Goal: Task Accomplishment & Management: Use online tool/utility

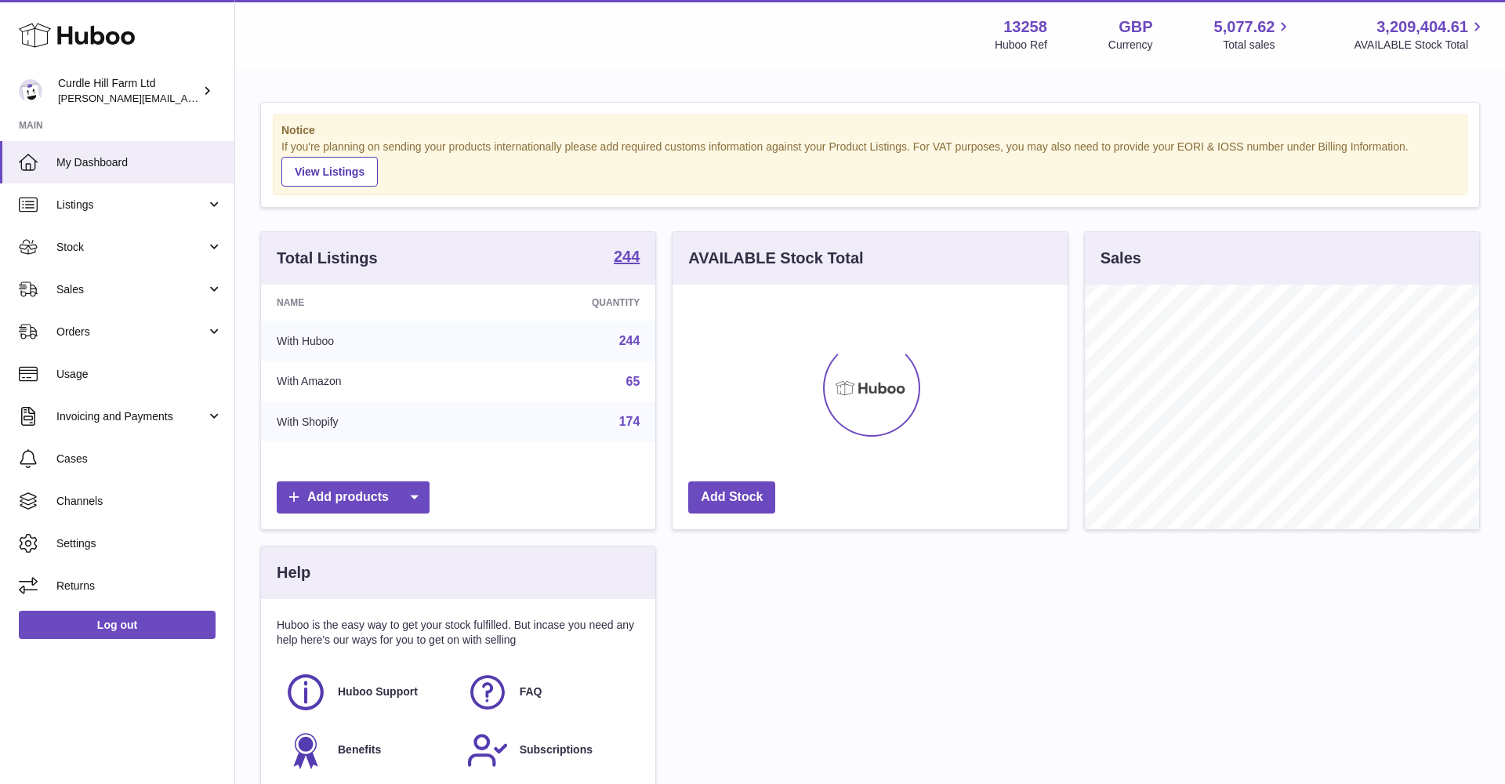
scroll to position [245, 395]
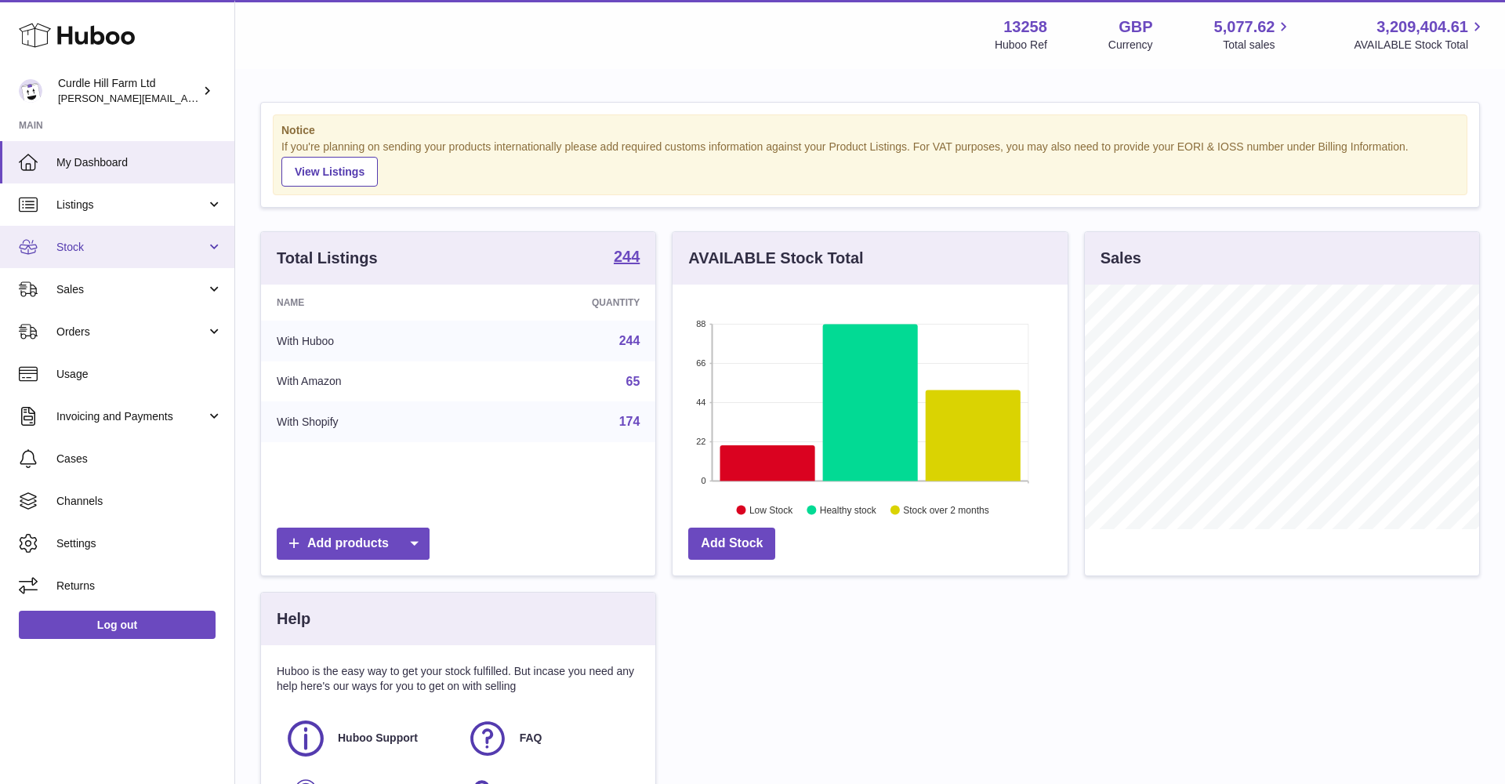
click at [78, 260] on link "Stock" at bounding box center [117, 247] width 234 height 42
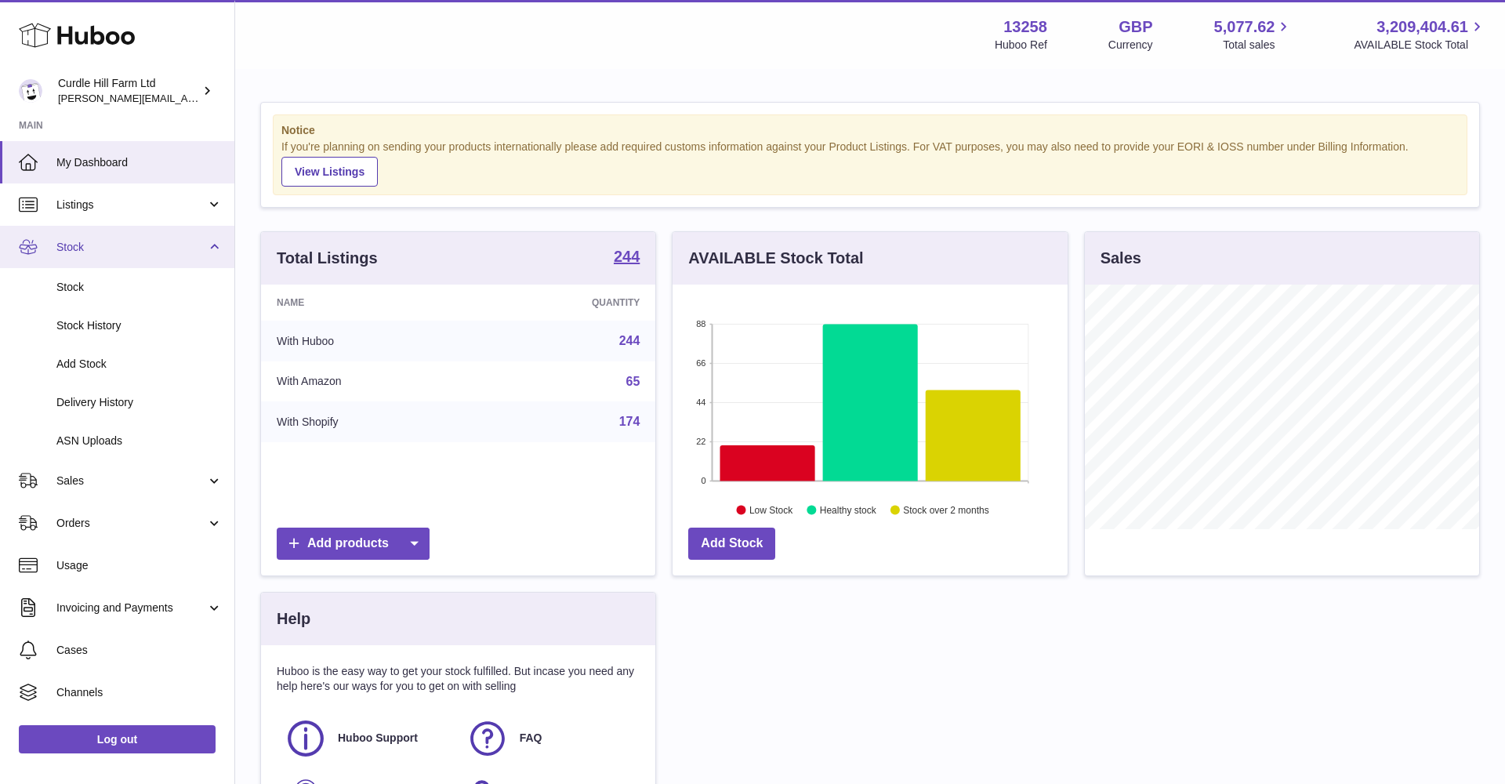
click at [71, 244] on span "Stock" at bounding box center [131, 247] width 150 height 15
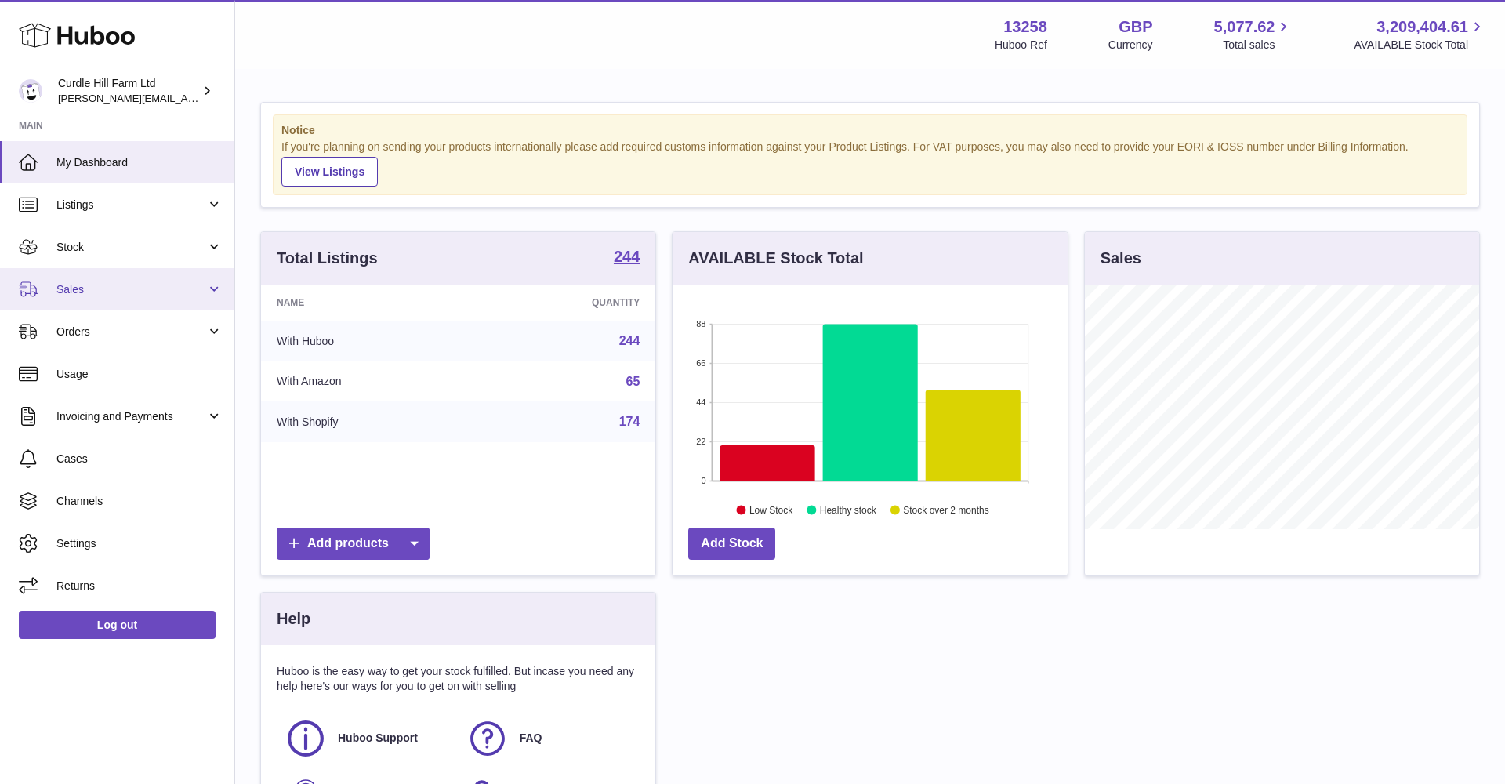
click at [68, 297] on link "Sales" at bounding box center [117, 289] width 234 height 42
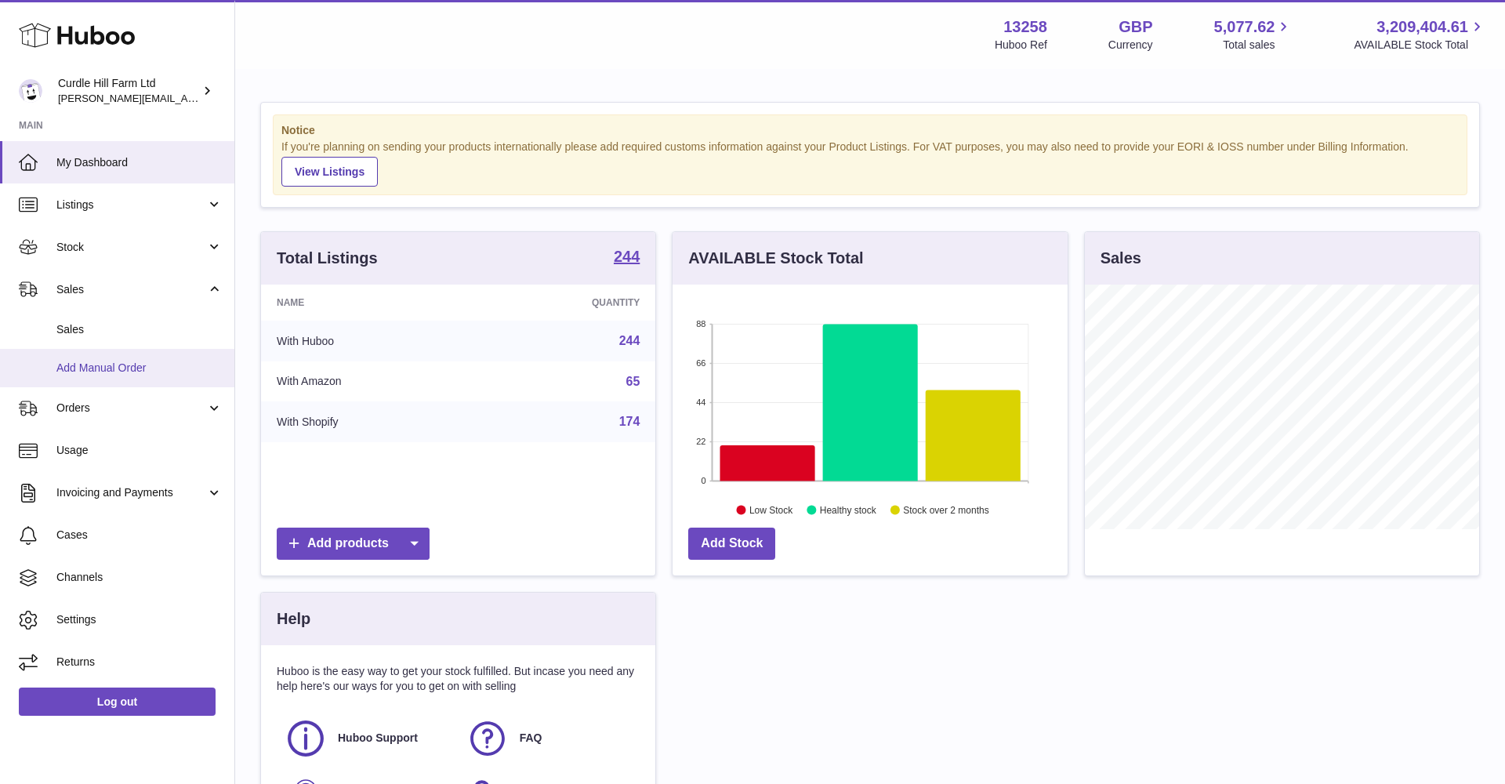
click at [58, 381] on link "Add Manual Order" at bounding box center [117, 368] width 234 height 38
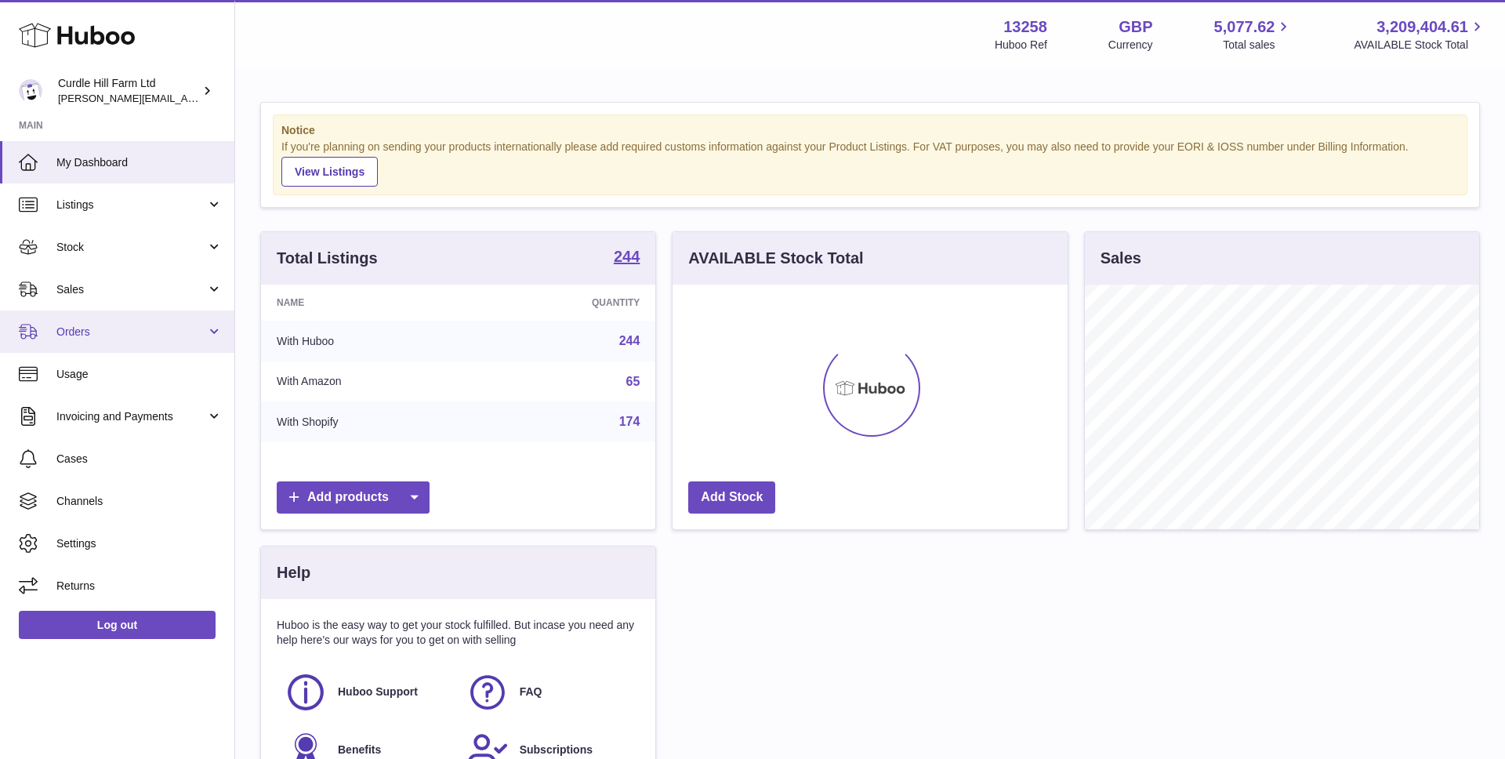
scroll to position [245, 395]
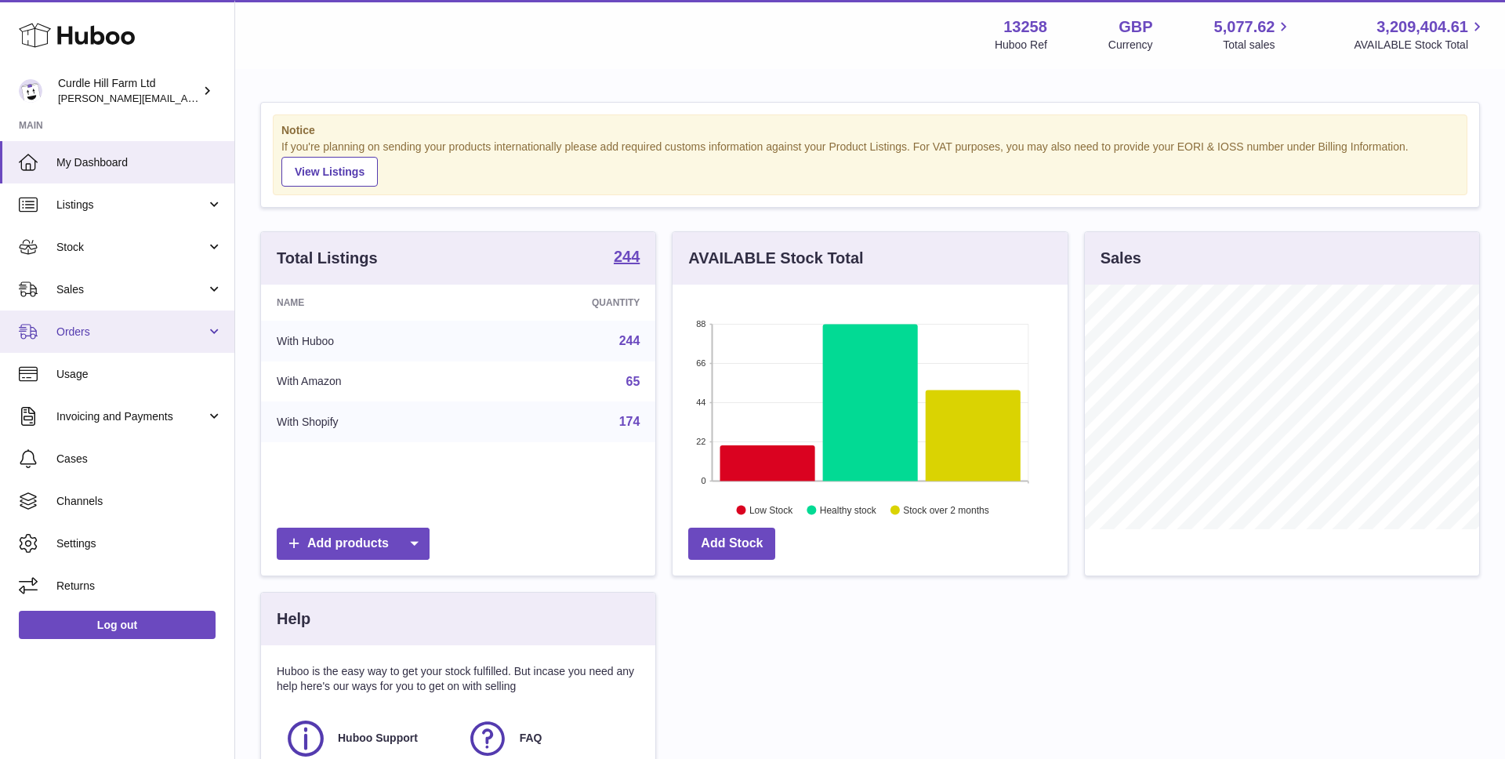
click at [103, 337] on link "Orders" at bounding box center [117, 331] width 234 height 42
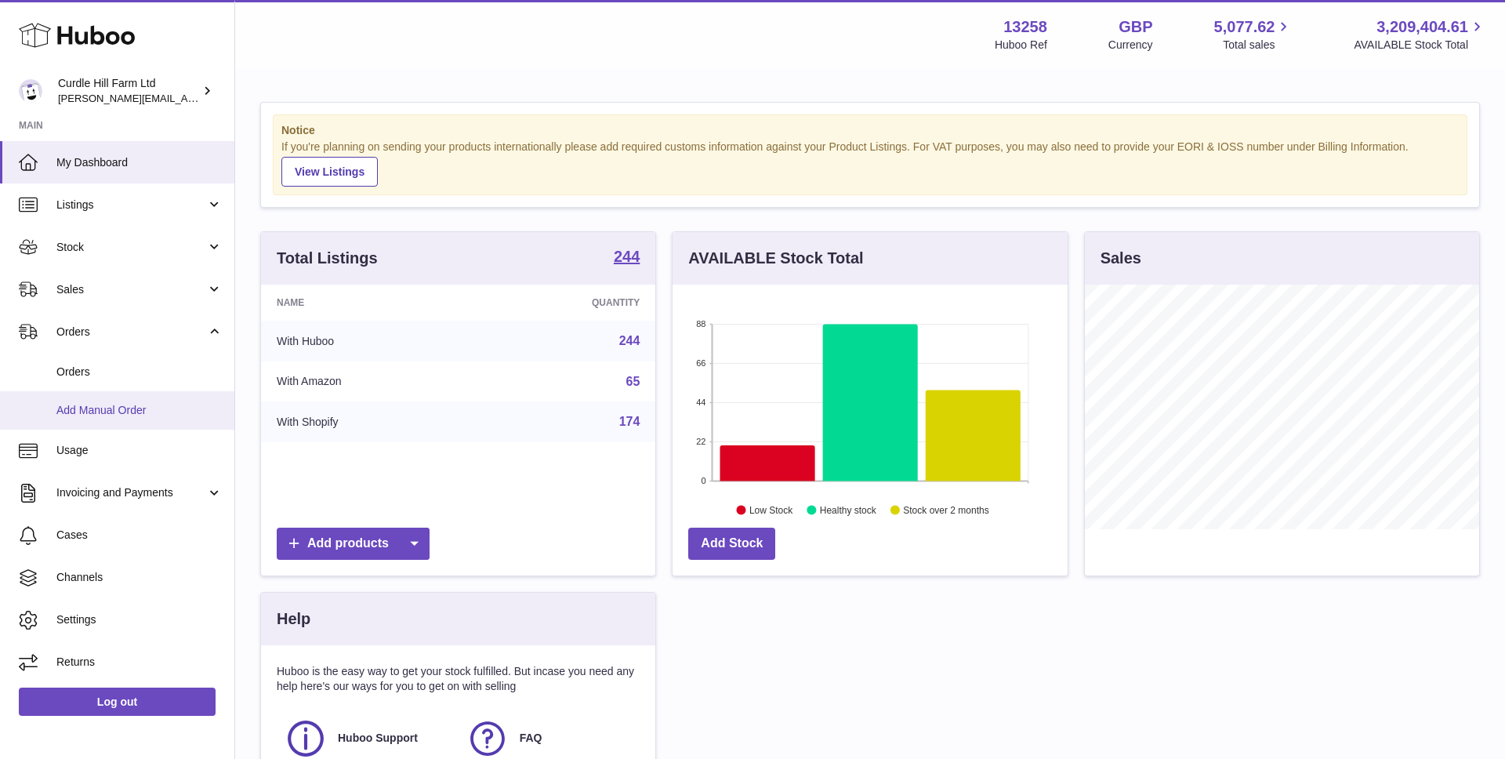
click at [81, 405] on span "Add Manual Order" at bounding box center [139, 410] width 166 height 15
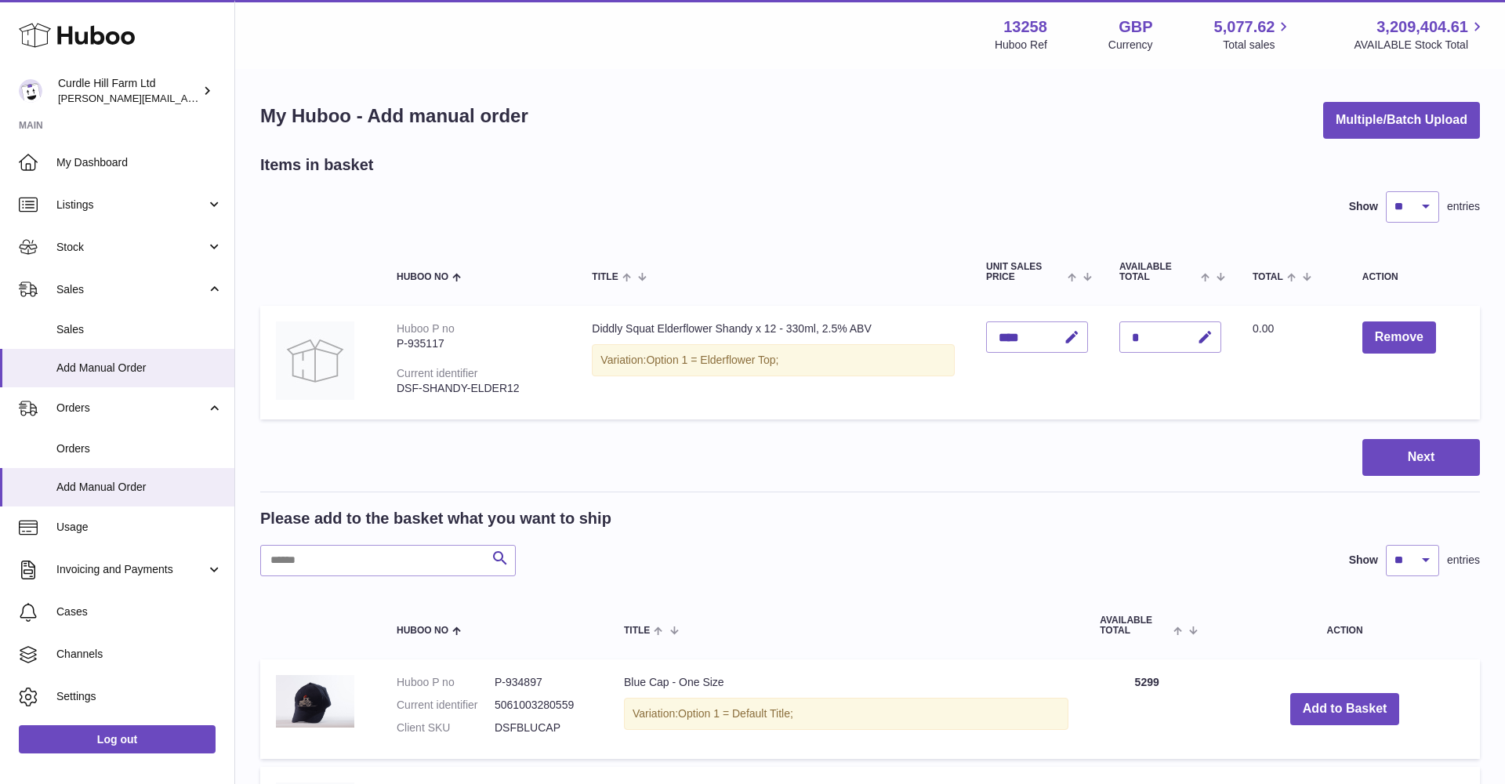
drag, startPoint x: 1413, startPoint y: 450, endPoint x: 1299, endPoint y: 437, distance: 114.5
click at [1413, 450] on button "Next" at bounding box center [1422, 457] width 118 height 37
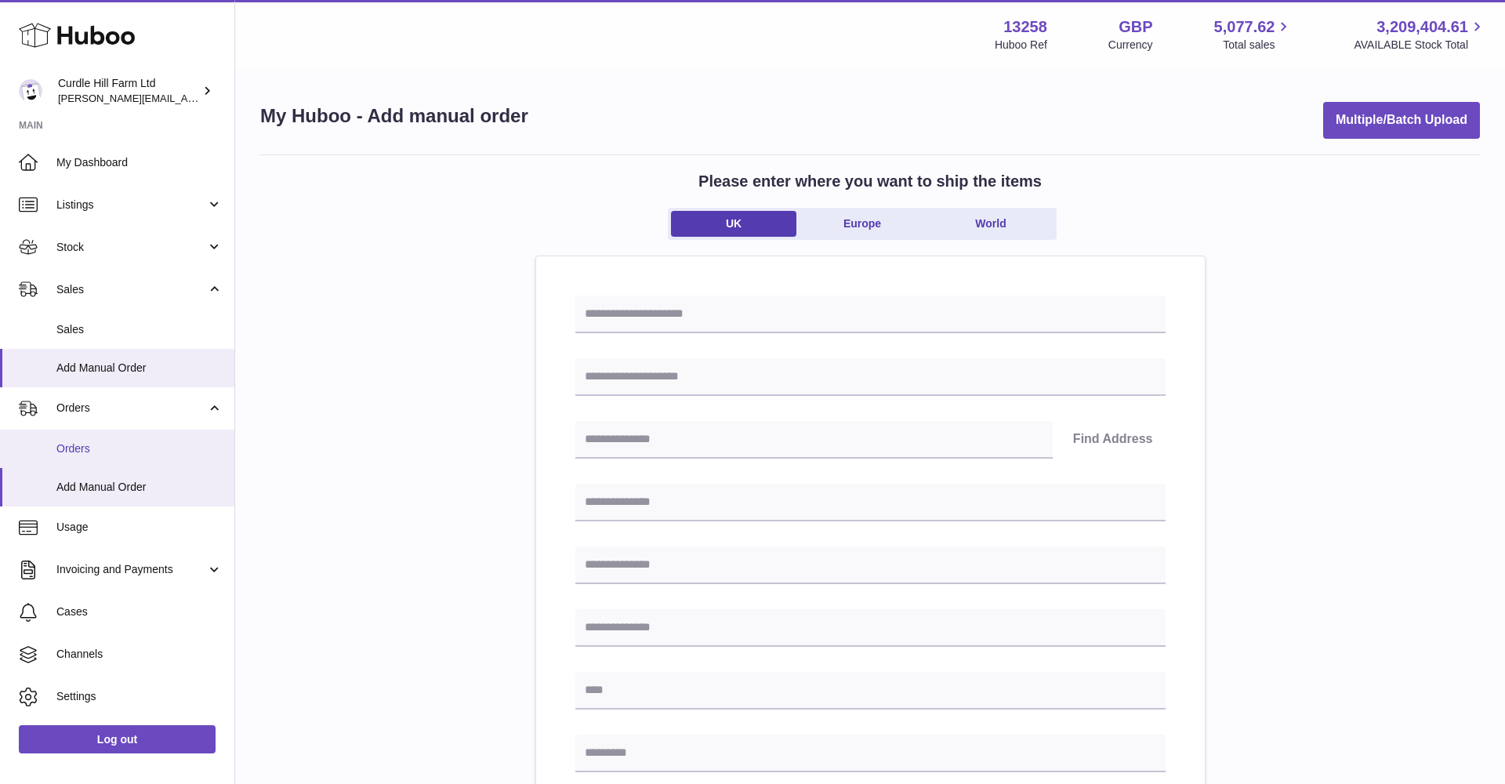
click at [76, 442] on span "Orders" at bounding box center [139, 448] width 166 height 15
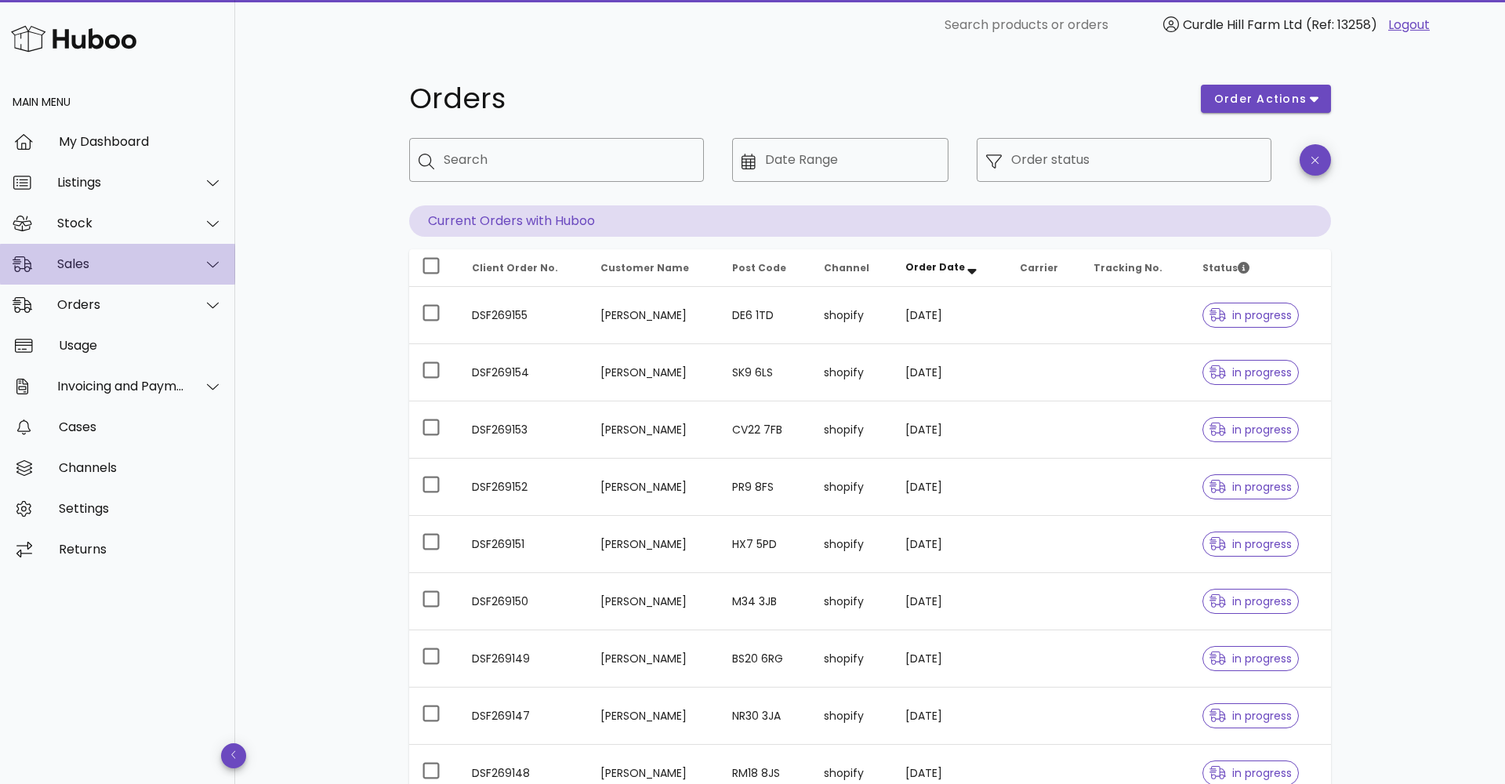
click at [119, 276] on div "Sales" at bounding box center [117, 264] width 235 height 41
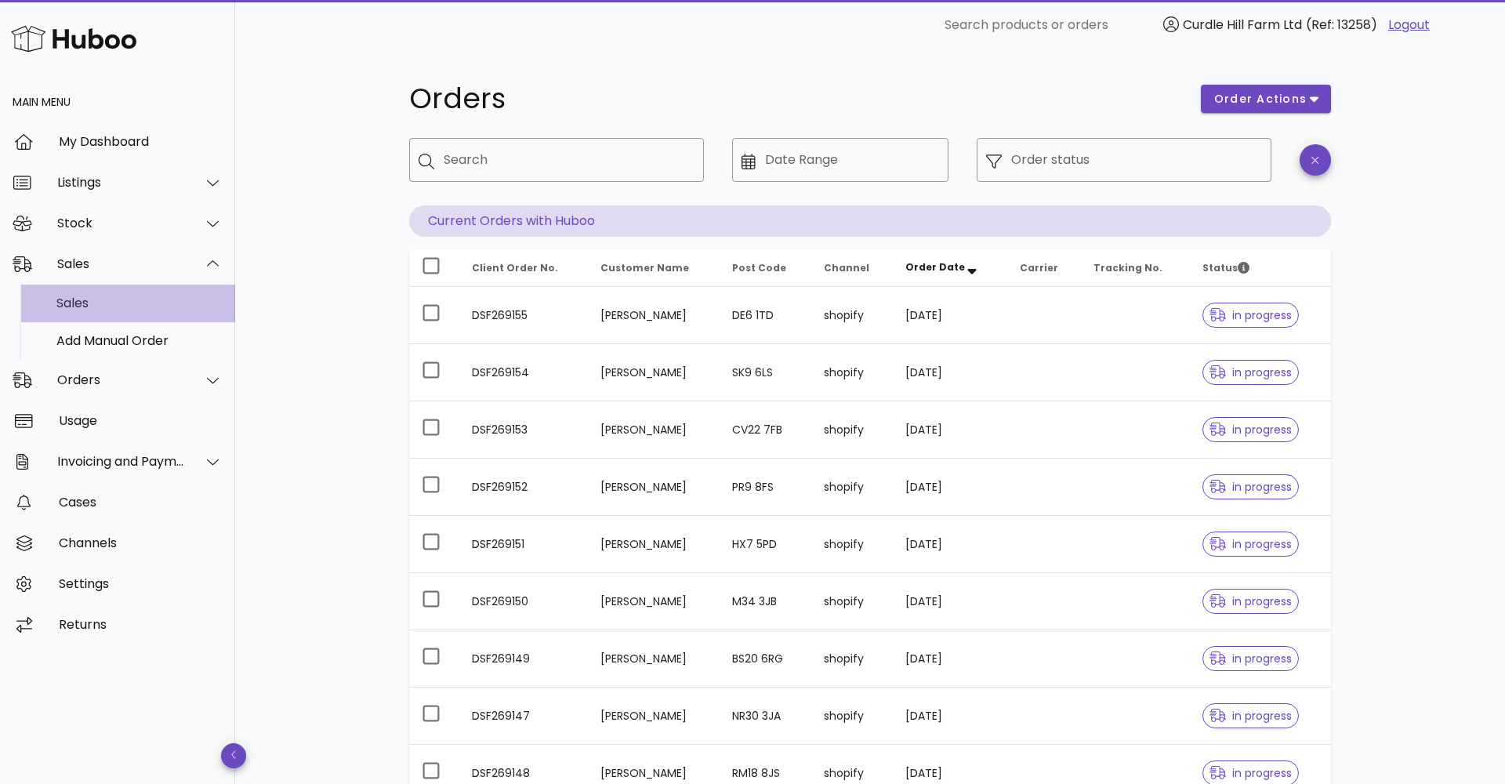
click at [100, 307] on div "Sales" at bounding box center [139, 303] width 166 height 15
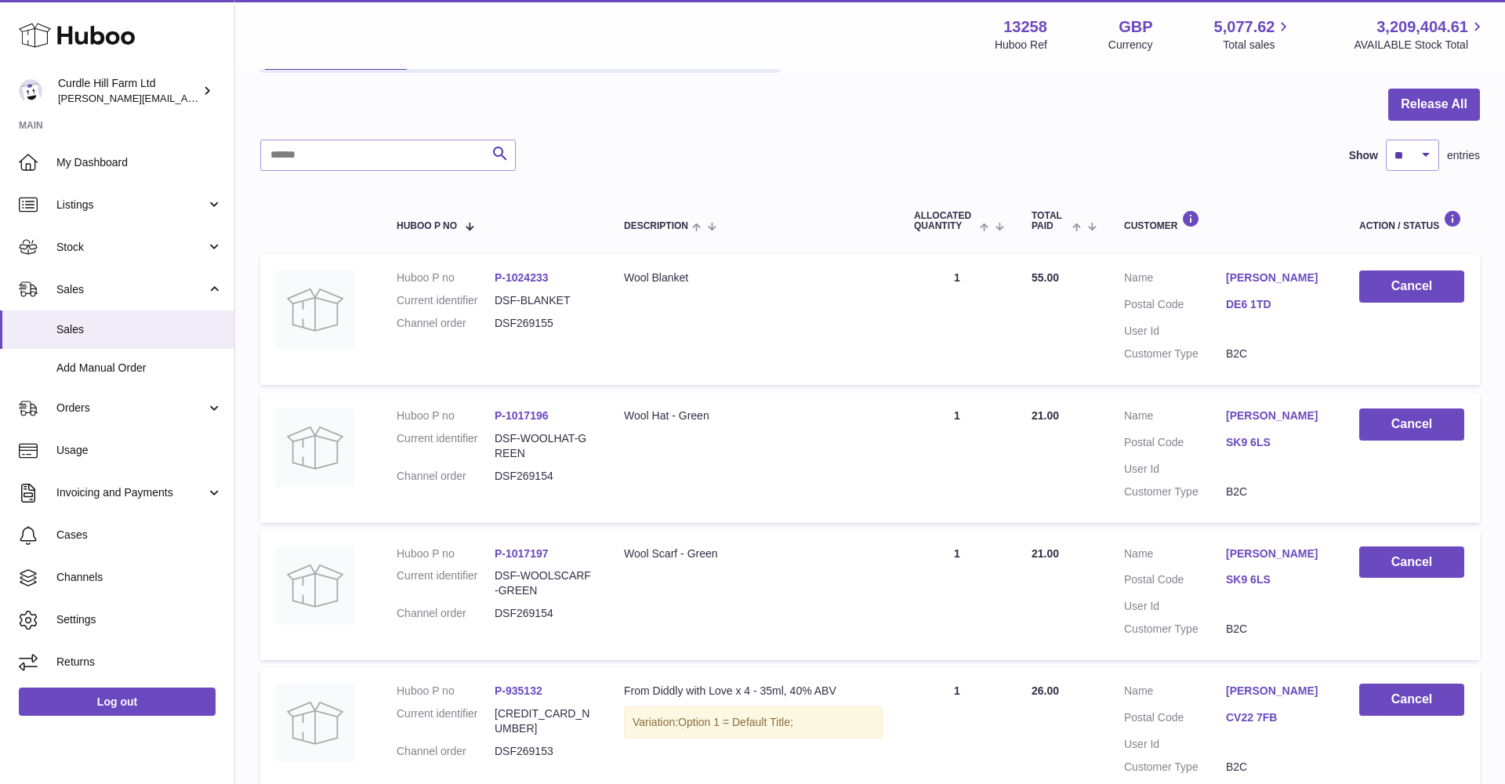
scroll to position [140, 0]
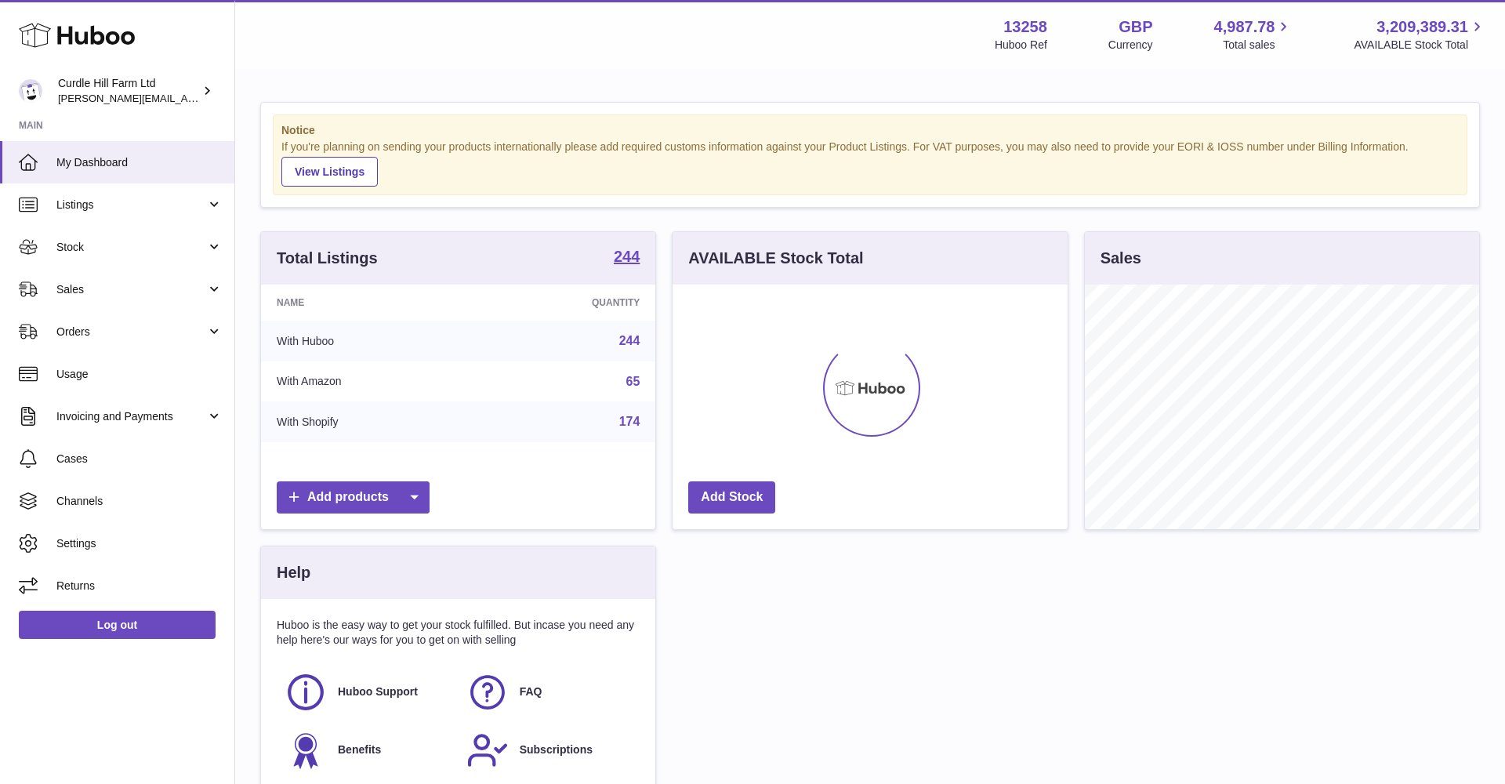
scroll to position [245, 395]
